Goal: Task Accomplishment & Management: Complete application form

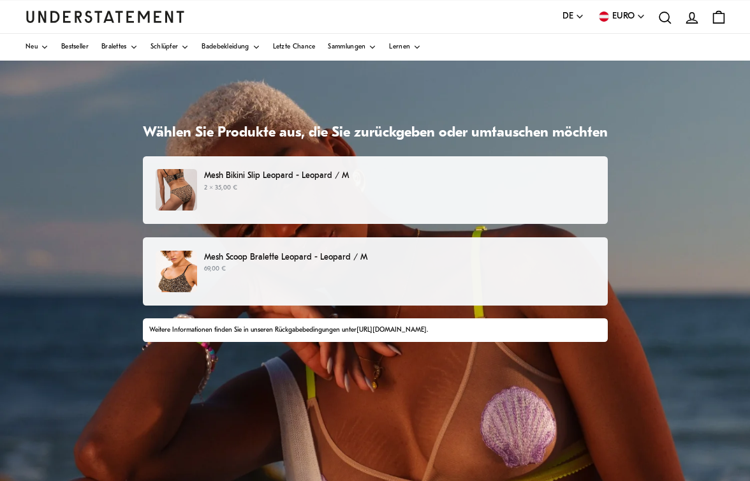
click at [280, 266] on p "69,00 €" at bounding box center [399, 269] width 390 height 10
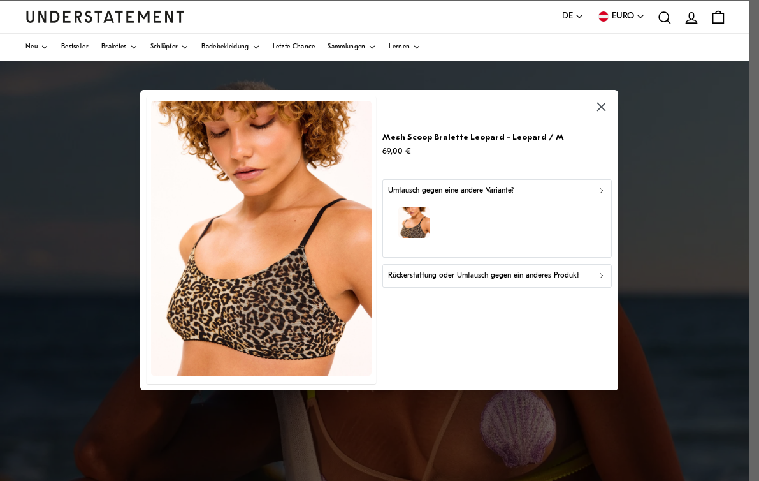
click at [556, 204] on div "button" at bounding box center [497, 224] width 218 height 55
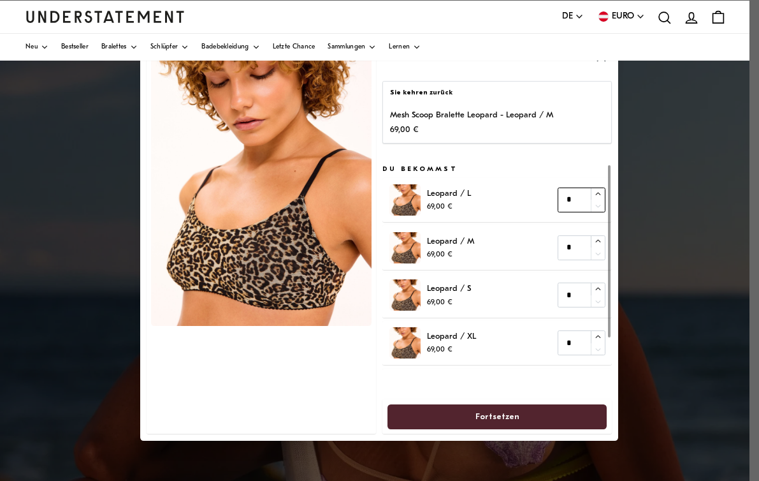
type input "*"
click at [598, 194] on icon "button" at bounding box center [598, 194] width 8 height 8
click at [497, 418] on span "Fortsetzen" at bounding box center [498, 417] width 44 height 24
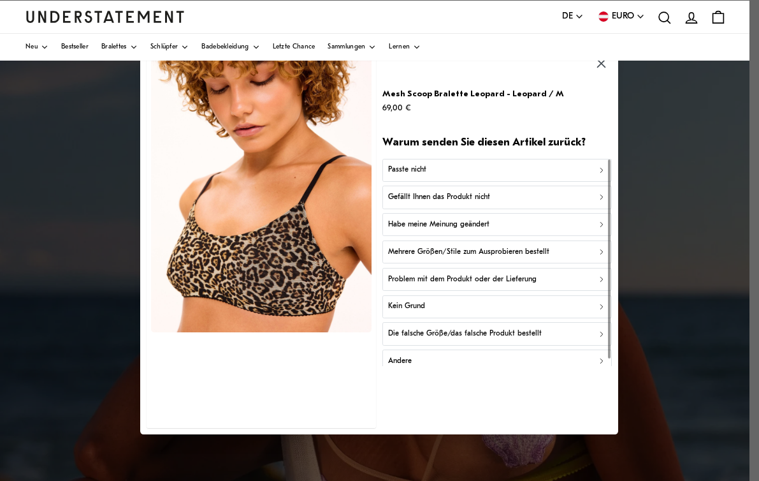
click at [483, 168] on div "Passte nicht" at bounding box center [497, 170] width 218 height 12
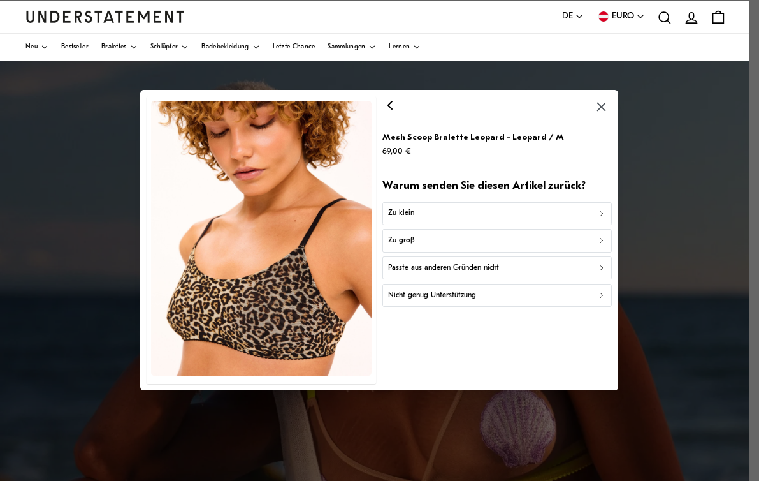
click at [464, 214] on div "Zu klein" at bounding box center [497, 214] width 218 height 12
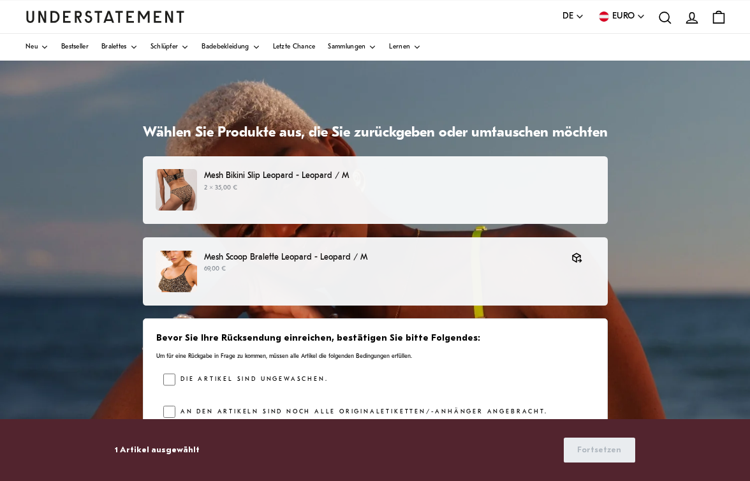
scroll to position [64, 0]
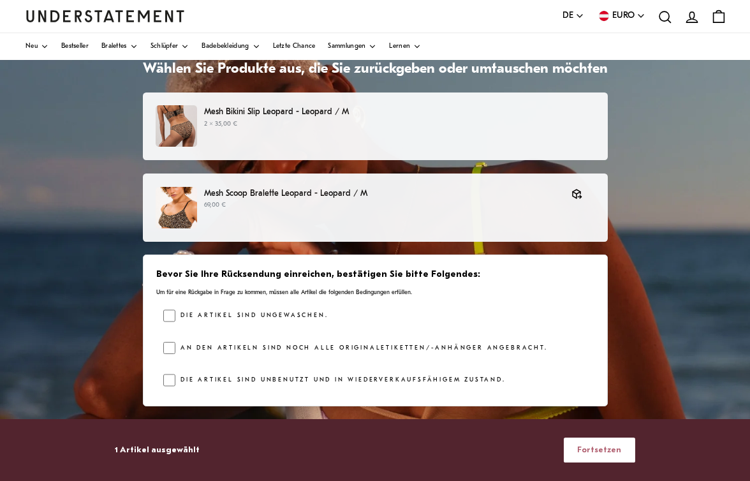
click at [621, 450] on span "Fortsetzen" at bounding box center [599, 450] width 44 height 24
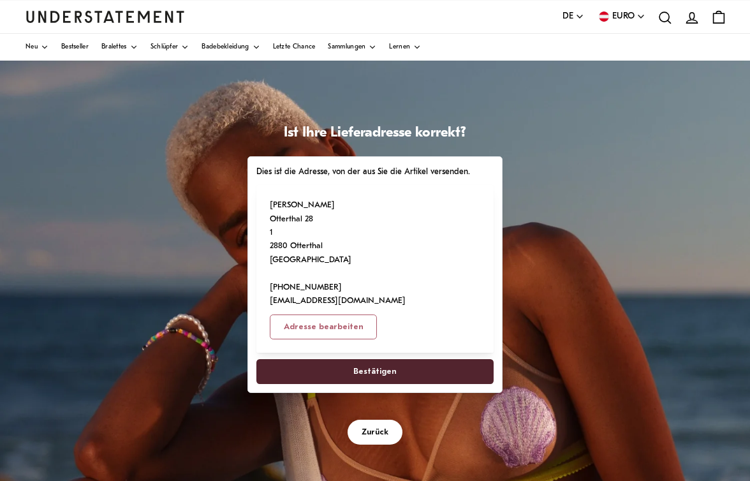
click at [393, 360] on span "Bestätigen" at bounding box center [374, 372] width 43 height 24
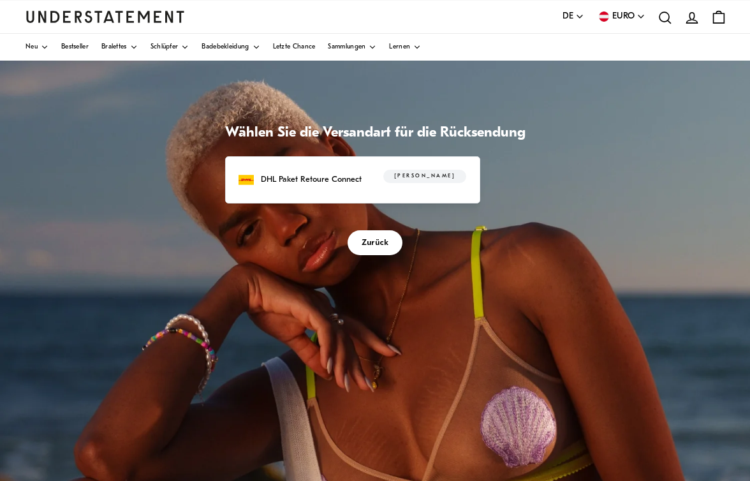
click at [377, 187] on div "[PERSON_NAME]" at bounding box center [418, 180] width 98 height 20
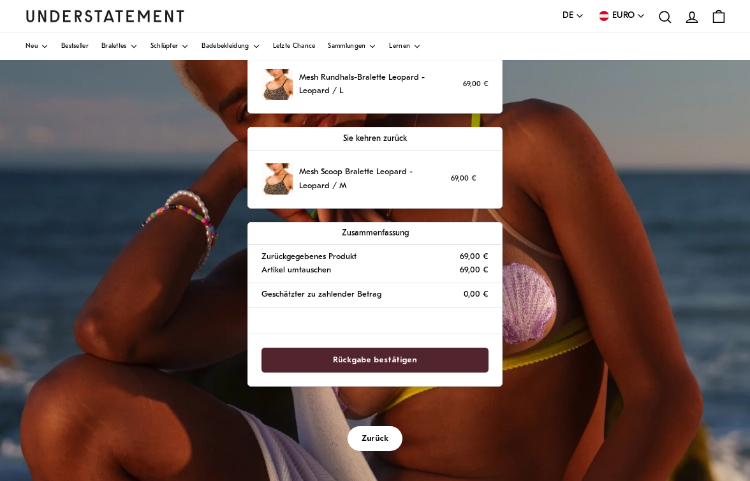
scroll to position [128, 0]
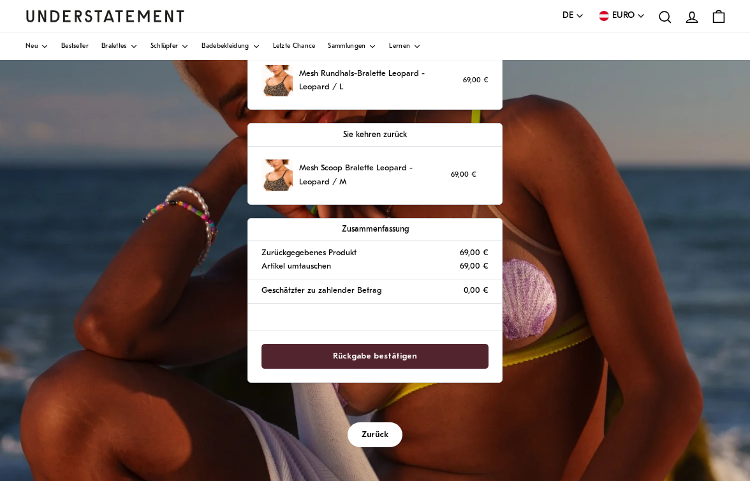
click at [411, 357] on span "Rückgabe bestätigen" at bounding box center [375, 356] width 84 height 24
